Goal: Information Seeking & Learning: Learn about a topic

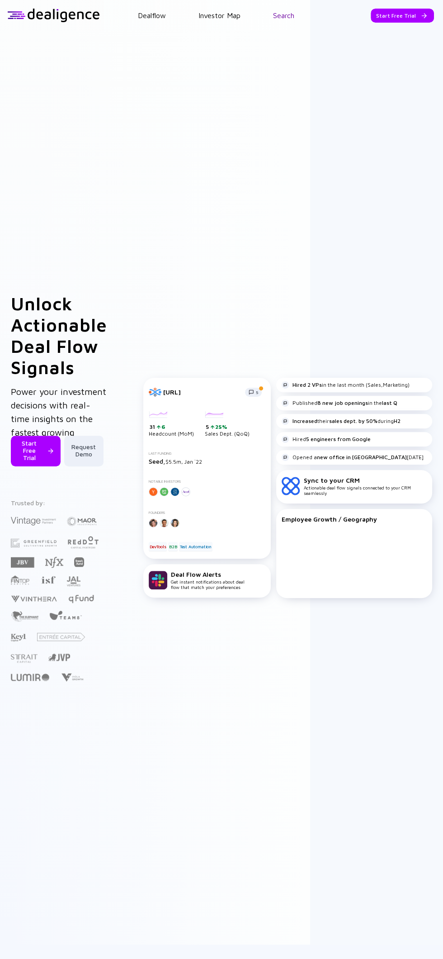
click at [283, 15] on link "Search" at bounding box center [283, 15] width 21 height 8
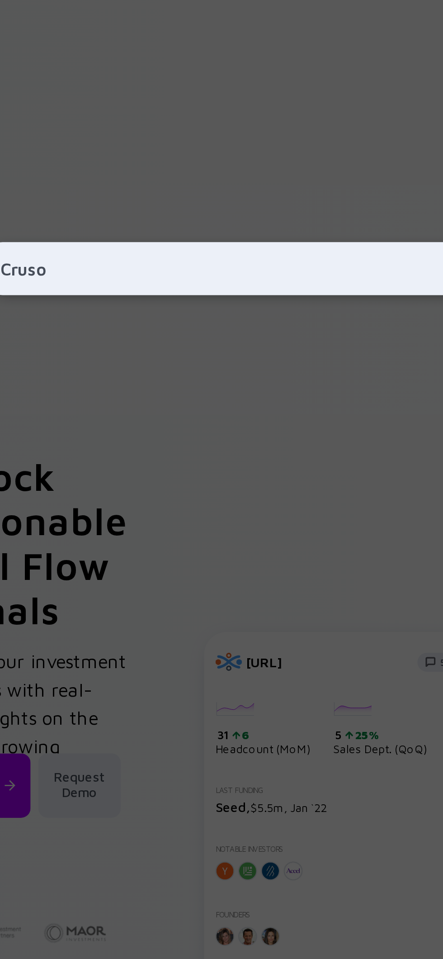
type input "Crusoe"
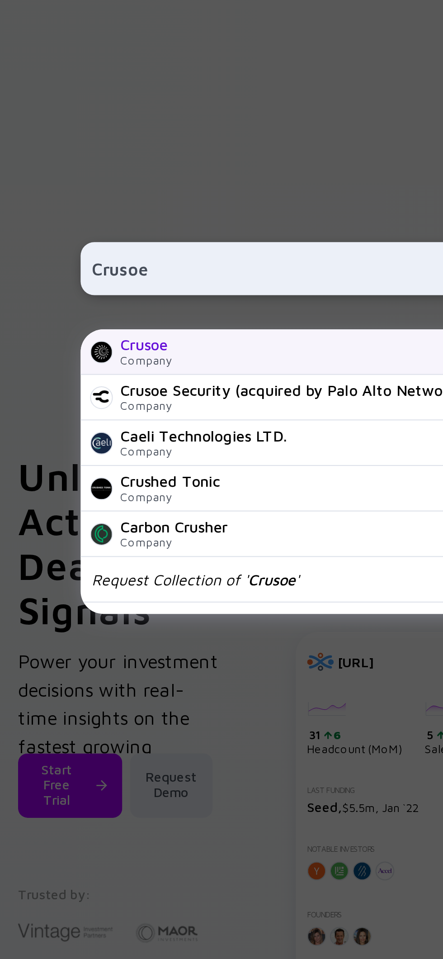
click at [50, 250] on div at bounding box center [50, 244] width 11 height 11
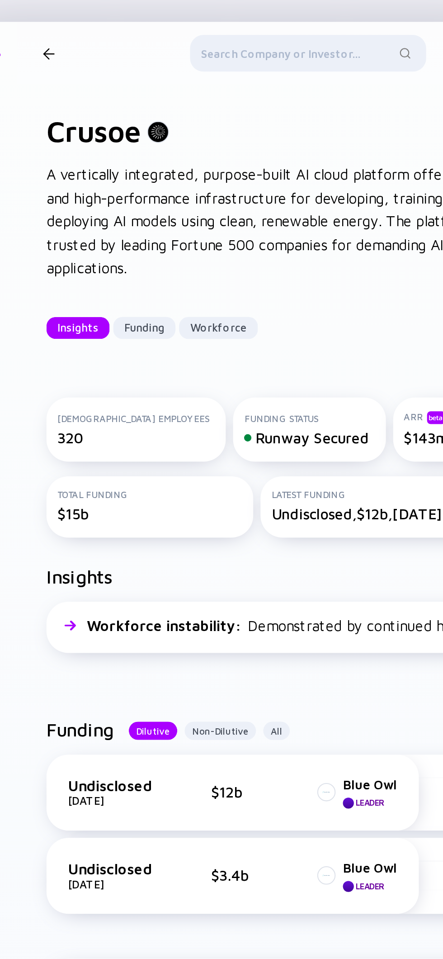
click at [175, 30] on div at bounding box center [188, 28] width 117 height 22
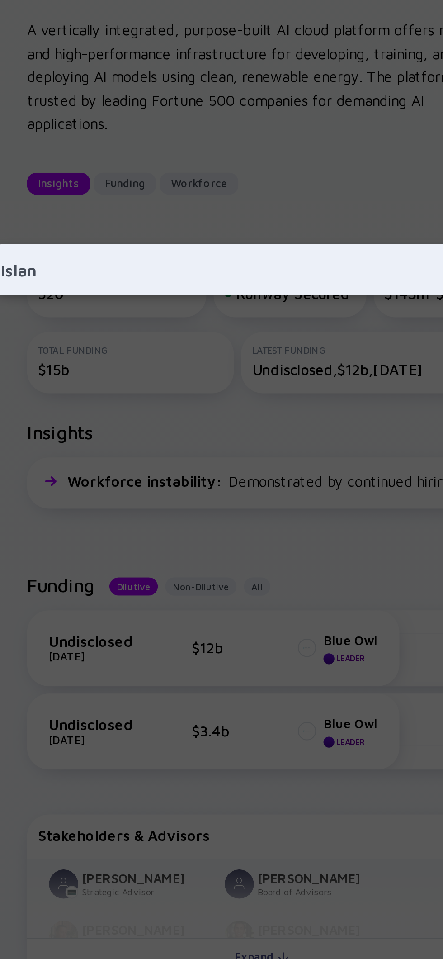
type input "Island"
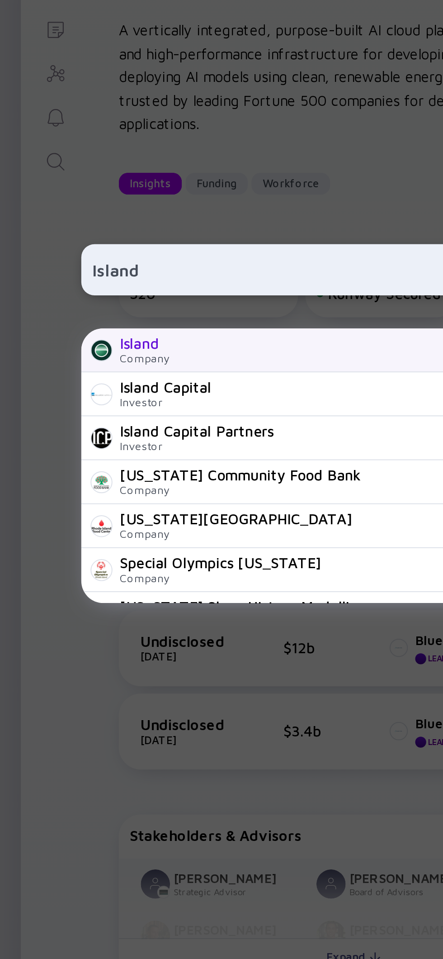
click at [148, 247] on div "[DOMAIN_NAME]" at bounding box center [244, 244] width 306 height 5
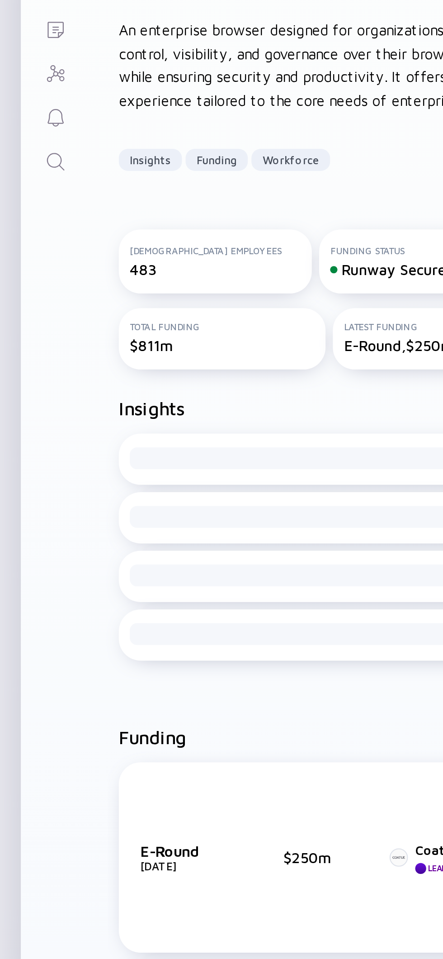
scroll to position [0, 21]
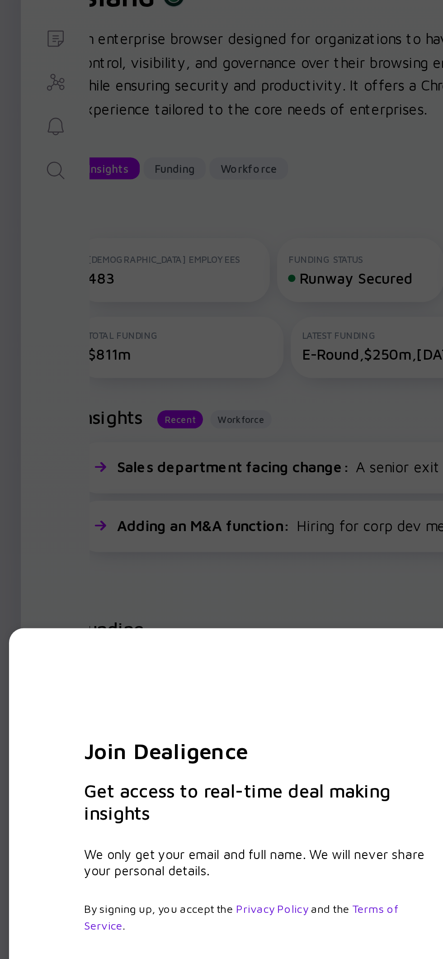
click at [200, 348] on div "Join Dealigence Get access to real-time deal making insights We only get your e…" at bounding box center [221, 479] width 443 height 959
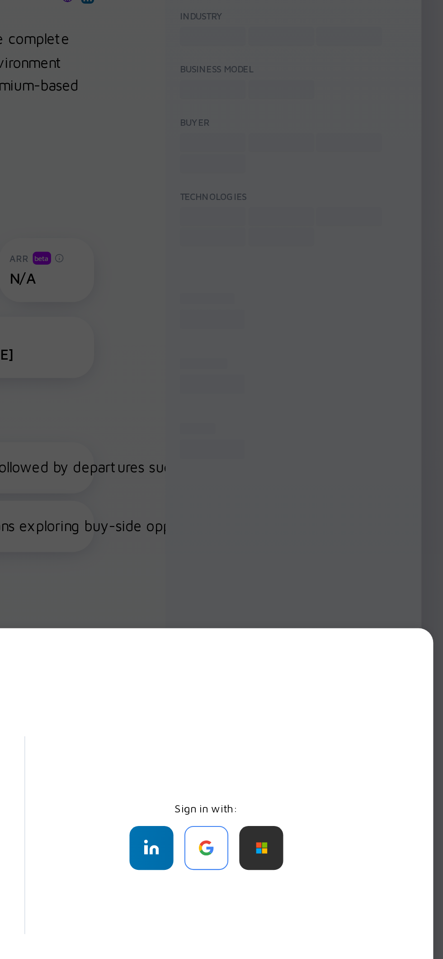
scroll to position [0, 0]
